Goal: Communication & Community: Answer question/provide support

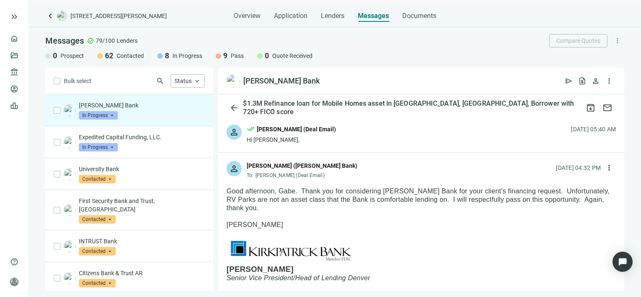
click at [303, 191] on span "Good afternoon, Gabe. Thank you for considering Kirkpatrick Bank for your clien…" at bounding box center [418, 200] width 383 height 24
click at [605, 167] on span "more_vert" at bounding box center [609, 168] width 8 height 8
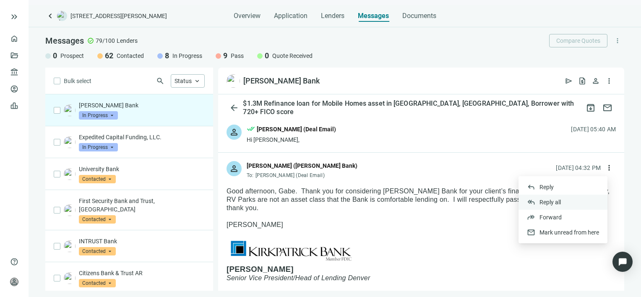
click at [560, 201] on span "Reply all" at bounding box center [550, 202] width 21 height 7
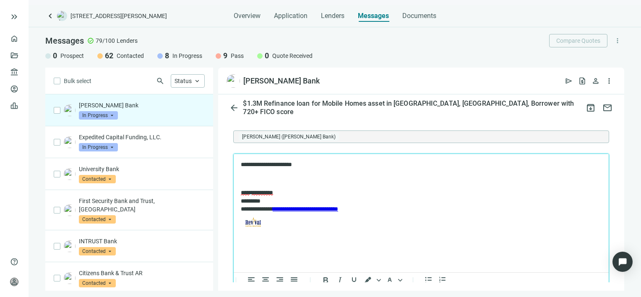
scroll to position [927, 0]
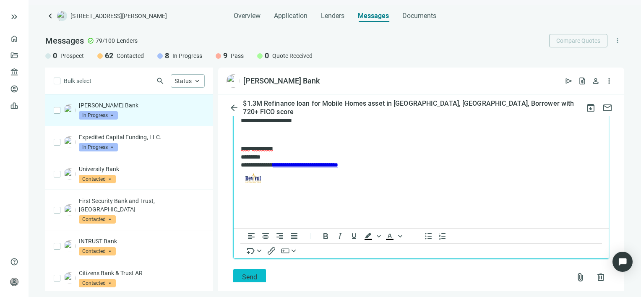
click at [248, 273] on span "Send" at bounding box center [249, 277] width 15 height 8
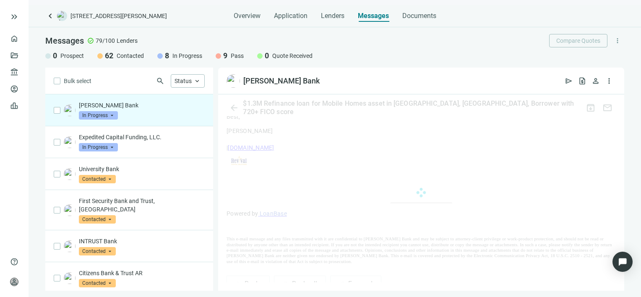
scroll to position [900, 0]
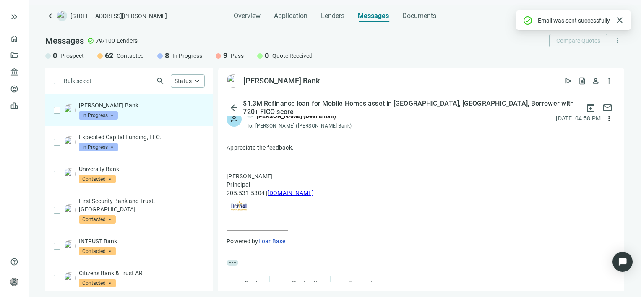
click at [110, 115] on span "In Progress" at bounding box center [98, 115] width 39 height 8
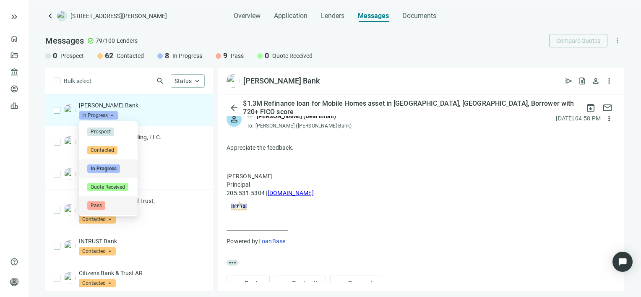
click at [100, 204] on span "Pass" at bounding box center [96, 205] width 18 height 8
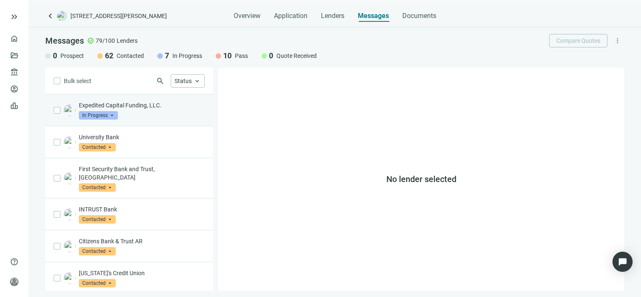
click at [138, 111] on div "Expedited Capital Funding, LLC. In Progress arrow_drop_down" at bounding box center [142, 110] width 126 height 18
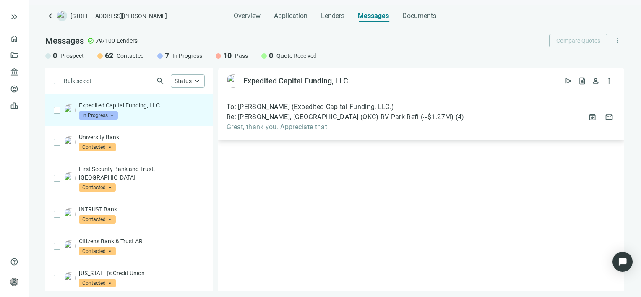
click at [371, 129] on span "Great, thank you. Appreciate that!" at bounding box center [346, 127] width 238 height 8
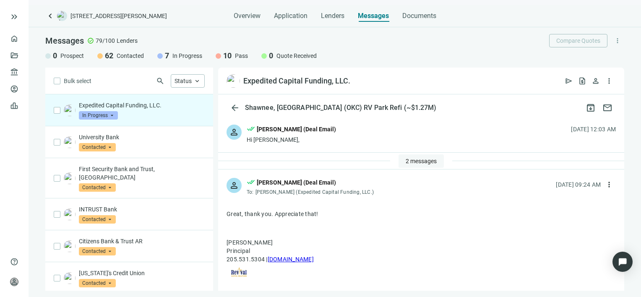
click at [415, 158] on span "2 messages" at bounding box center [421, 161] width 31 height 7
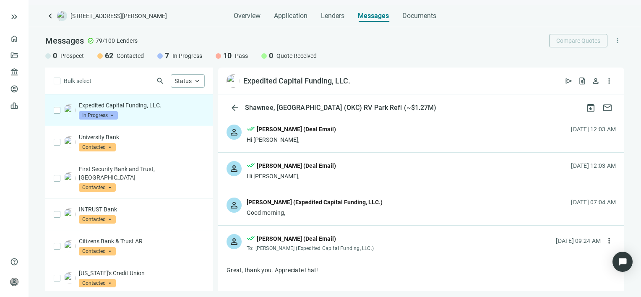
click at [350, 209] on div "Good morning," at bounding box center [315, 213] width 136 height 8
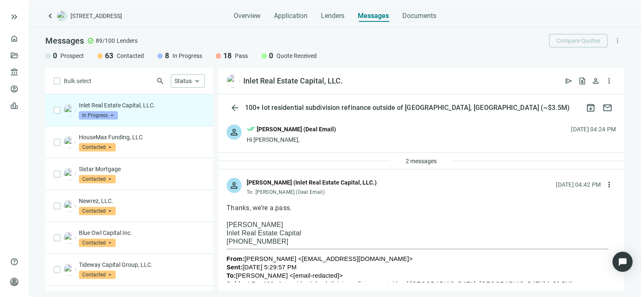
click at [113, 116] on span "In Progress" at bounding box center [98, 115] width 39 height 8
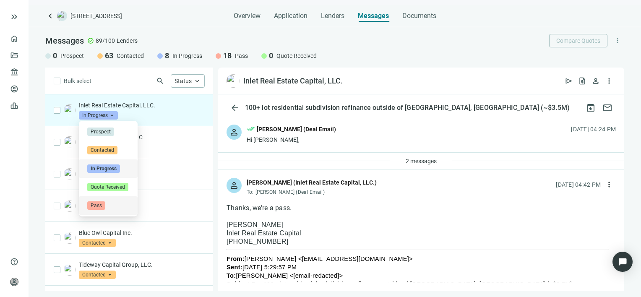
click at [97, 205] on span "Pass" at bounding box center [96, 205] width 18 height 8
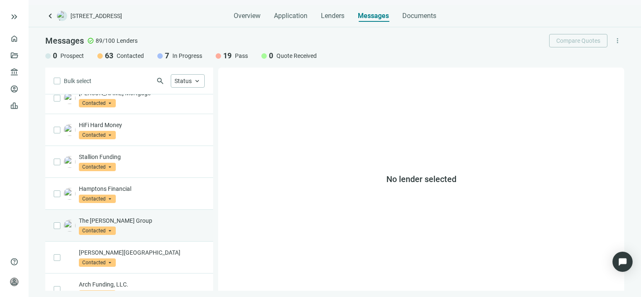
scroll to position [467, 0]
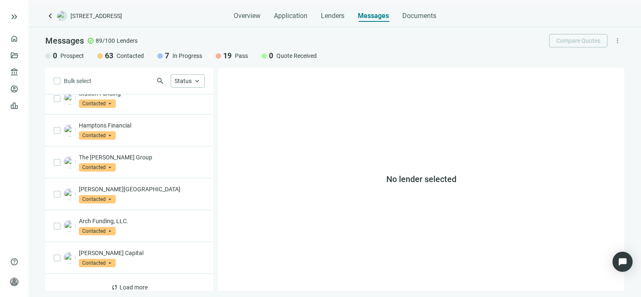
click at [187, 55] on span "In Progress" at bounding box center [187, 56] width 30 height 8
click at [196, 81] on span "keyboard_arrow_up" at bounding box center [197, 81] width 8 height 8
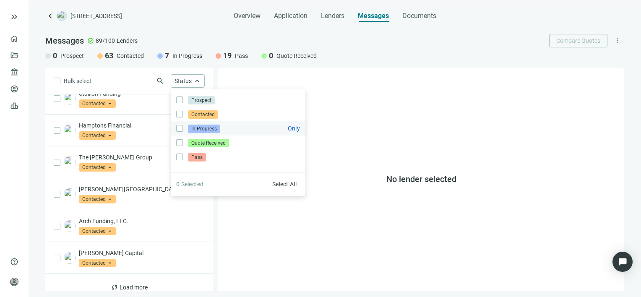
click at [196, 129] on span "In Progress" at bounding box center [204, 129] width 32 height 8
click at [252, 233] on div "No lender selected" at bounding box center [421, 179] width 406 height 223
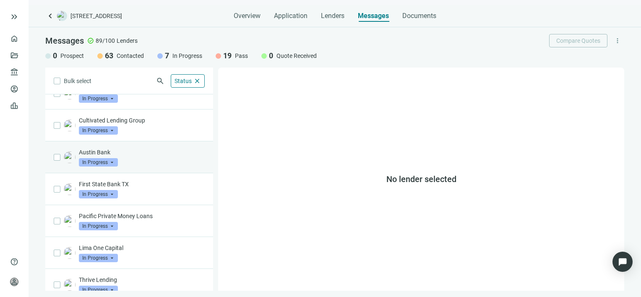
scroll to position [26, 0]
